Goal: Task Accomplishment & Management: Use online tool/utility

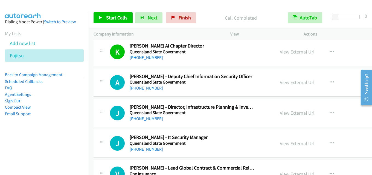
drag, startPoint x: 287, startPoint y: 83, endPoint x: 281, endPoint y: 113, distance: 31.1
click at [280, 84] on link "View External Url" at bounding box center [297, 82] width 35 height 6
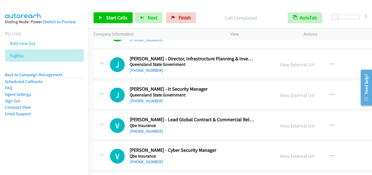
scroll to position [4220, 0]
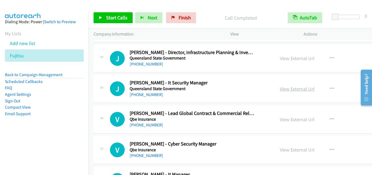
click at [280, 89] on link "View External Url" at bounding box center [297, 89] width 35 height 6
click at [283, 87] on link "View External Url" at bounding box center [297, 89] width 35 height 6
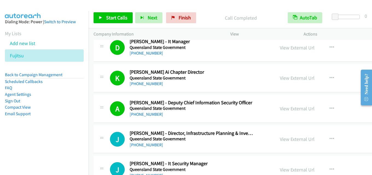
scroll to position [4111, 0]
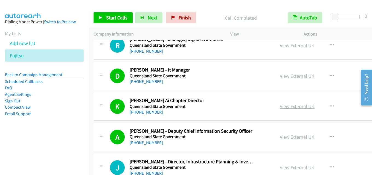
click at [281, 108] on link "View External Url" at bounding box center [297, 106] width 35 height 6
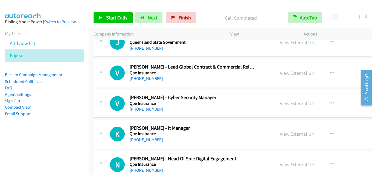
scroll to position [4275, 0]
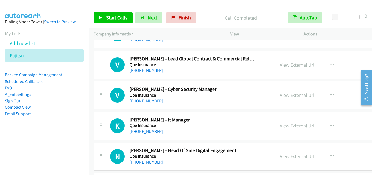
click at [280, 94] on link "View External Url" at bounding box center [297, 95] width 35 height 6
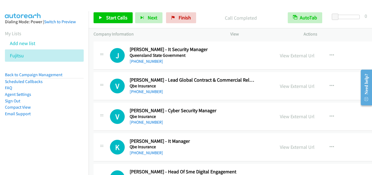
scroll to position [4247, 0]
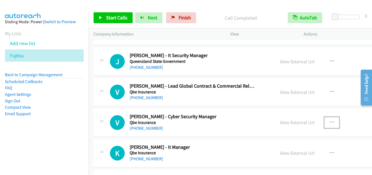
click at [325, 120] on button "button" at bounding box center [332, 122] width 15 height 11
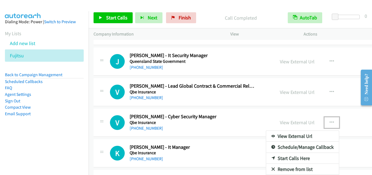
click at [277, 158] on link "Start Calls Here" at bounding box center [302, 158] width 73 height 11
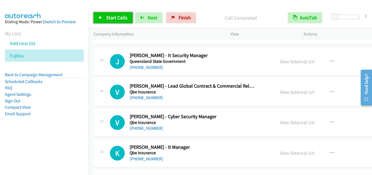
click at [117, 17] on span "Start Calls" at bounding box center [116, 18] width 21 height 6
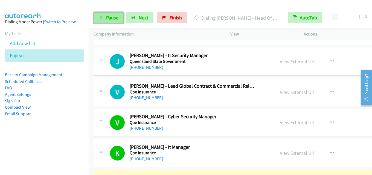
click at [111, 18] on span "Pause" at bounding box center [112, 18] width 12 height 6
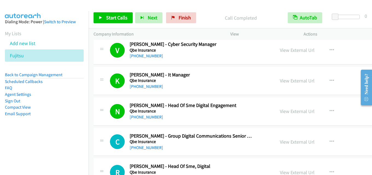
scroll to position [4330, 0]
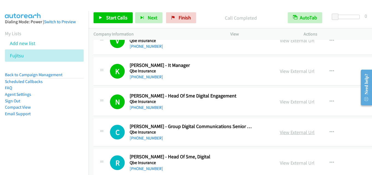
click at [280, 135] on link "View External Url" at bounding box center [297, 132] width 35 height 6
click at [281, 103] on link "View External Url" at bounding box center [297, 102] width 35 height 6
click at [114, 16] on span "Start Calls" at bounding box center [116, 18] width 21 height 6
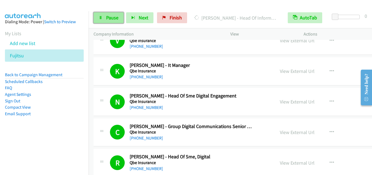
click at [112, 18] on span "Pause" at bounding box center [112, 18] width 12 height 6
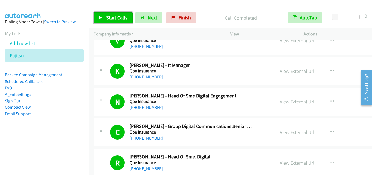
click at [118, 16] on span "Start Calls" at bounding box center [116, 18] width 21 height 6
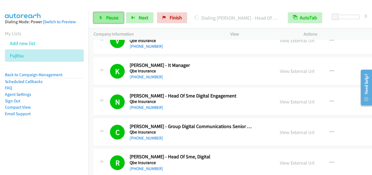
click at [111, 17] on span "Pause" at bounding box center [112, 18] width 12 height 6
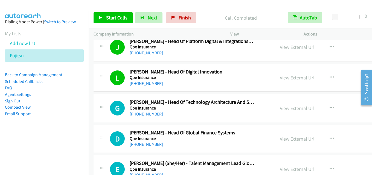
scroll to position [4685, 0]
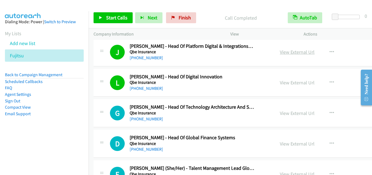
click at [280, 51] on link "View External Url" at bounding box center [297, 52] width 35 height 6
click at [120, 15] on span "Start Calls" at bounding box center [116, 18] width 21 height 6
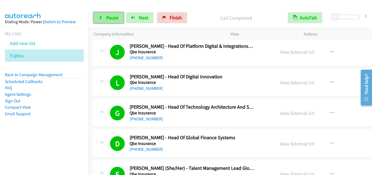
click at [102, 19] on icon at bounding box center [101, 18] width 4 height 4
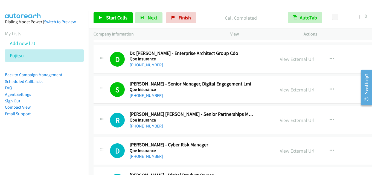
scroll to position [5342, 0]
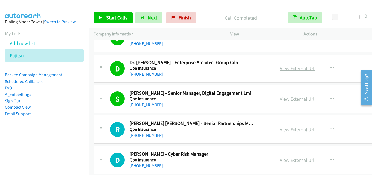
click at [280, 70] on link "View External Url" at bounding box center [297, 68] width 35 height 6
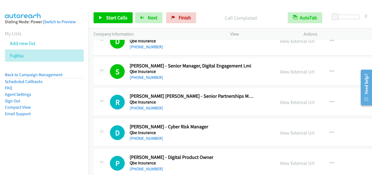
scroll to position [5397, 0]
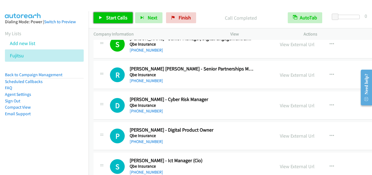
click at [114, 18] on span "Start Calls" at bounding box center [116, 18] width 21 height 6
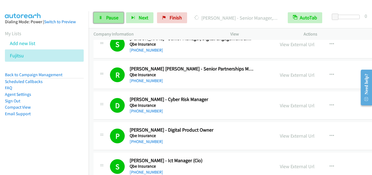
click at [117, 17] on span "Pause" at bounding box center [112, 18] width 12 height 6
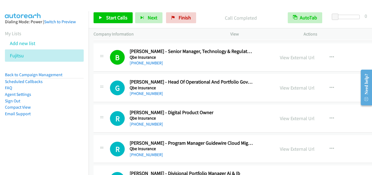
scroll to position [5589, 0]
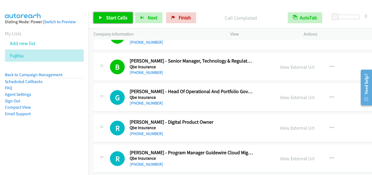
click at [114, 19] on span "Start Calls" at bounding box center [116, 18] width 21 height 6
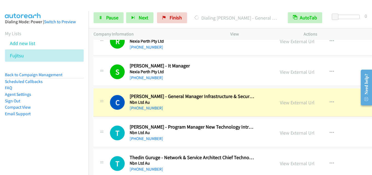
scroll to position [5917, 0]
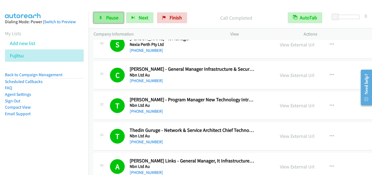
click at [111, 18] on span "Pause" at bounding box center [112, 18] width 12 height 6
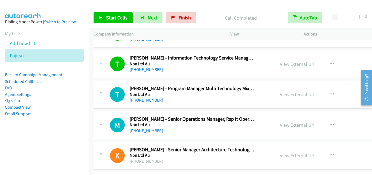
scroll to position [6027, 0]
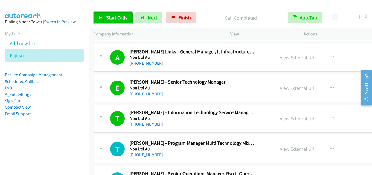
click at [114, 15] on span "Start Calls" at bounding box center [116, 18] width 21 height 6
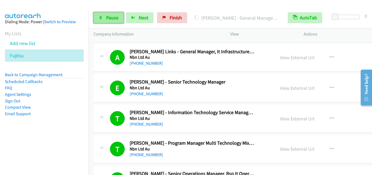
click at [113, 19] on span "Pause" at bounding box center [112, 18] width 12 height 6
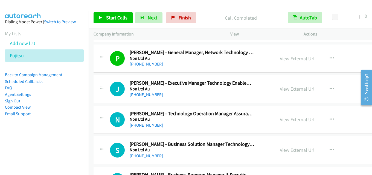
scroll to position [6738, 0]
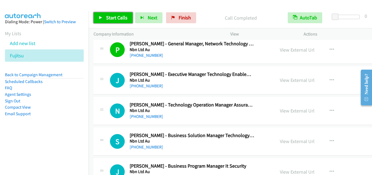
click at [116, 16] on span "Start Calls" at bounding box center [116, 18] width 21 height 6
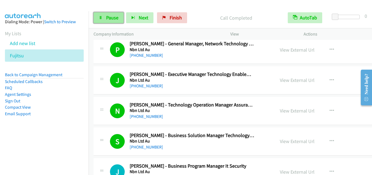
click at [109, 18] on span "Pause" at bounding box center [112, 18] width 12 height 6
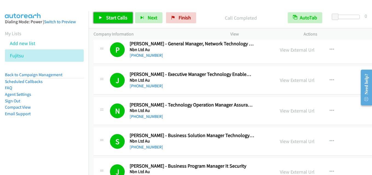
click at [114, 15] on span "Start Calls" at bounding box center [116, 18] width 21 height 6
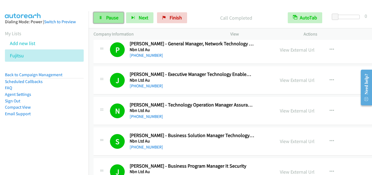
click at [117, 16] on span "Pause" at bounding box center [112, 18] width 12 height 6
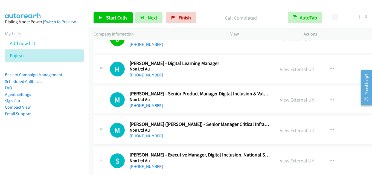
scroll to position [6984, 0]
